Goal: Check status

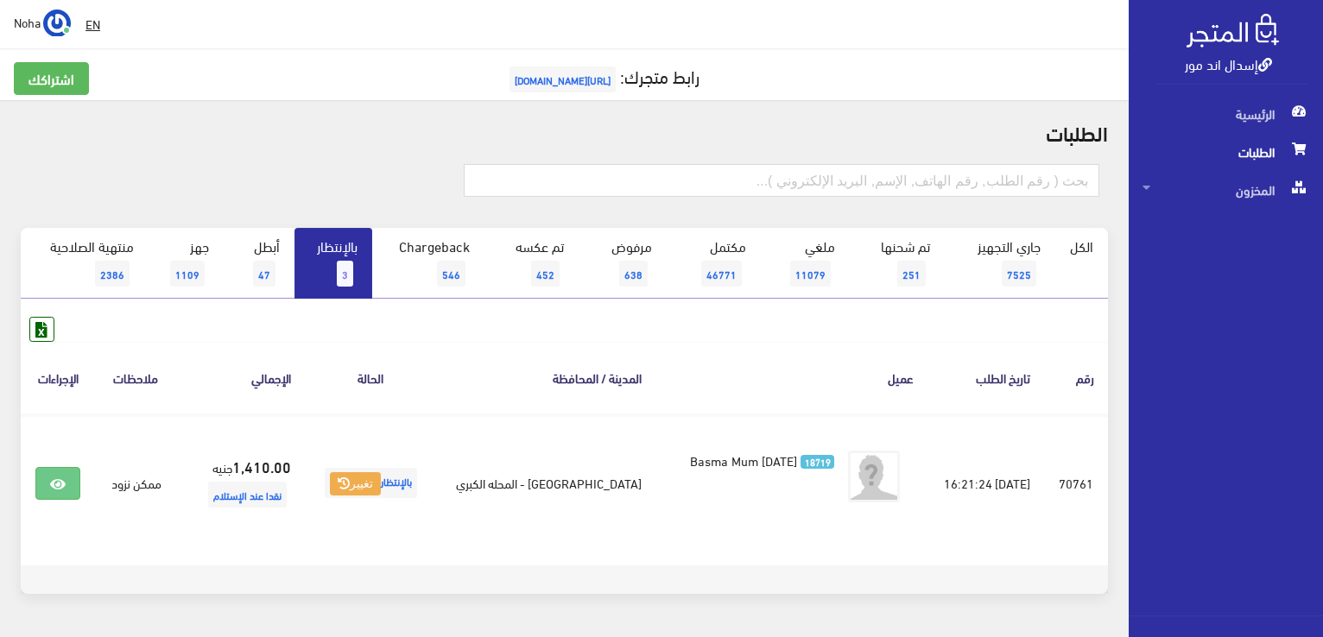
click at [363, 260] on link "بالإنتظار 3" at bounding box center [333, 263] width 78 height 71
click at [347, 273] on span "1" at bounding box center [345, 274] width 16 height 26
